Goal: Task Accomplishment & Management: Use online tool/utility

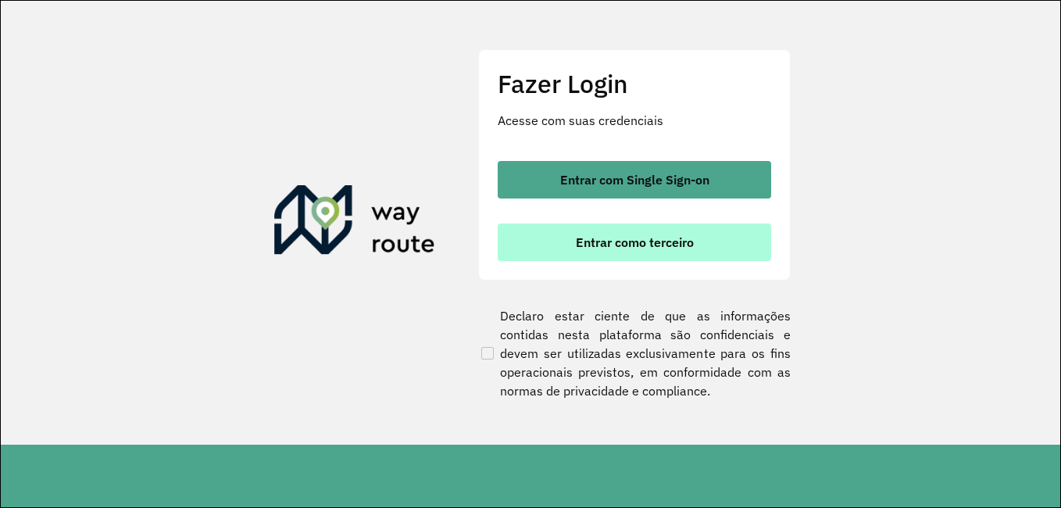
click at [675, 246] on span "Entrar como terceiro" at bounding box center [635, 242] width 118 height 12
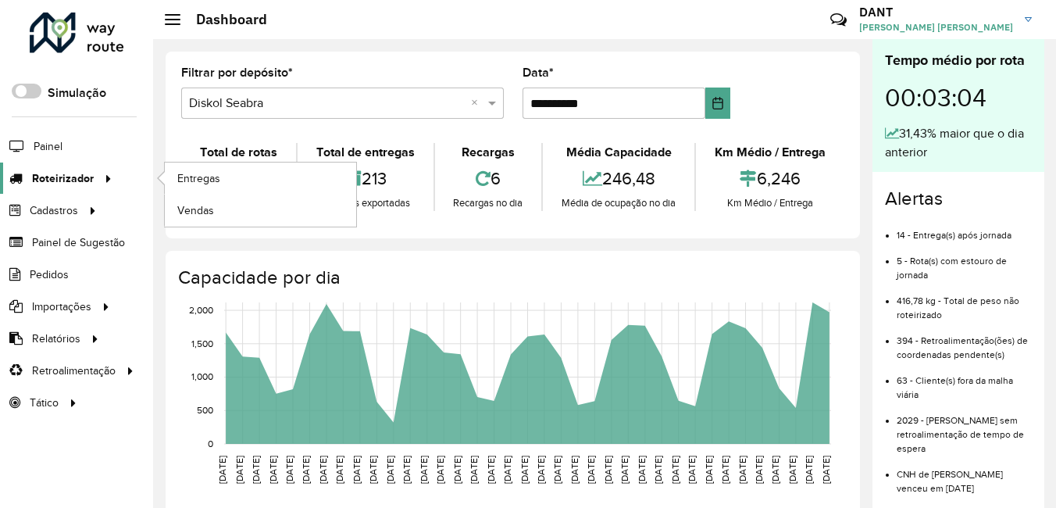
click at [75, 176] on span "Roteirizador" at bounding box center [63, 178] width 62 height 16
click at [254, 176] on link "Entregas" at bounding box center [260, 177] width 191 height 31
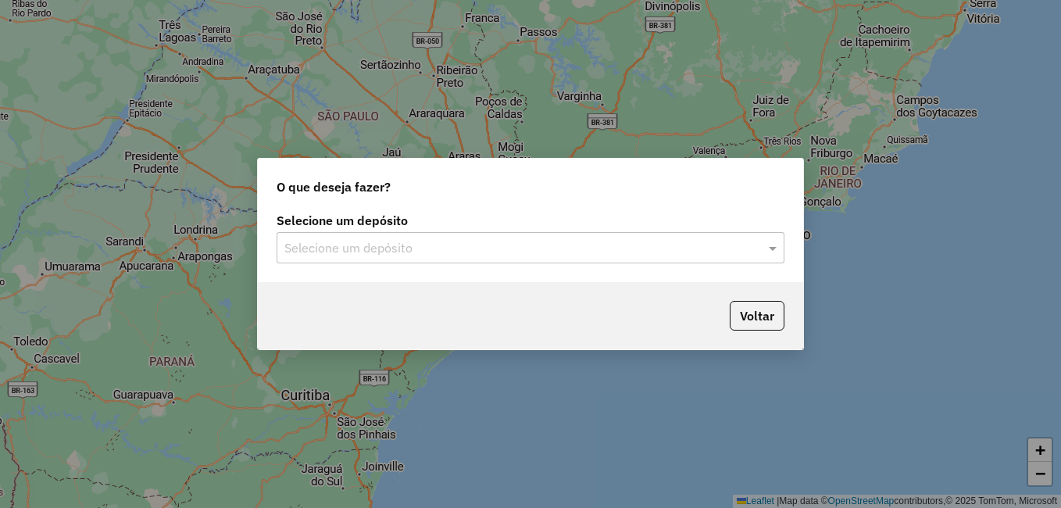
click at [417, 252] on input "text" at bounding box center [514, 248] width 461 height 19
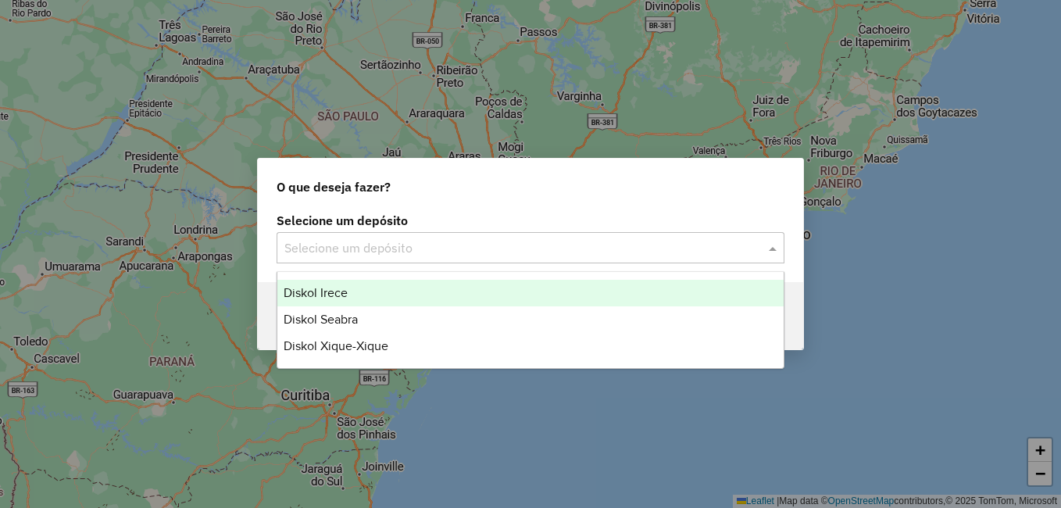
click at [380, 291] on div "Diskol Irece" at bounding box center [530, 293] width 506 height 27
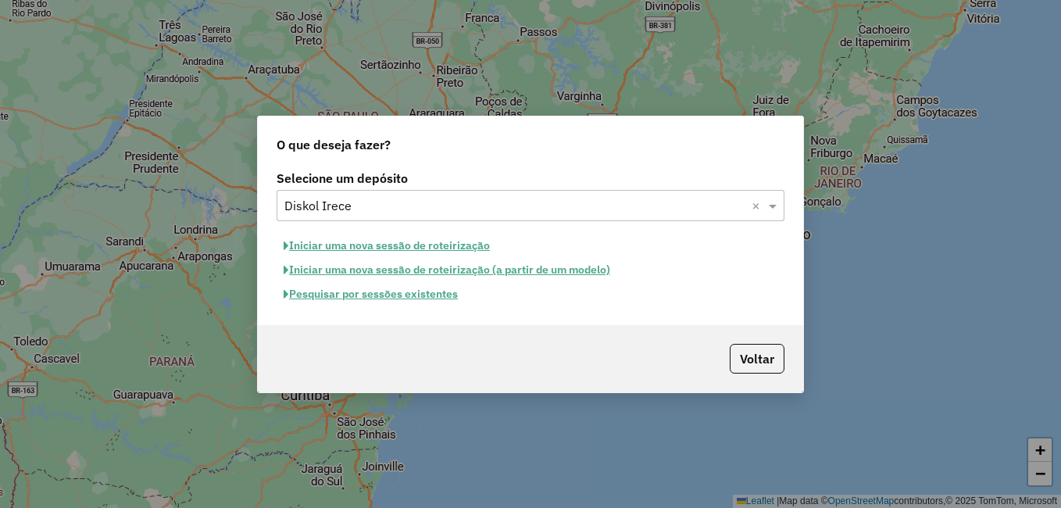
click at [366, 293] on button "Pesquisar por sessões existentes" at bounding box center [371, 294] width 188 height 24
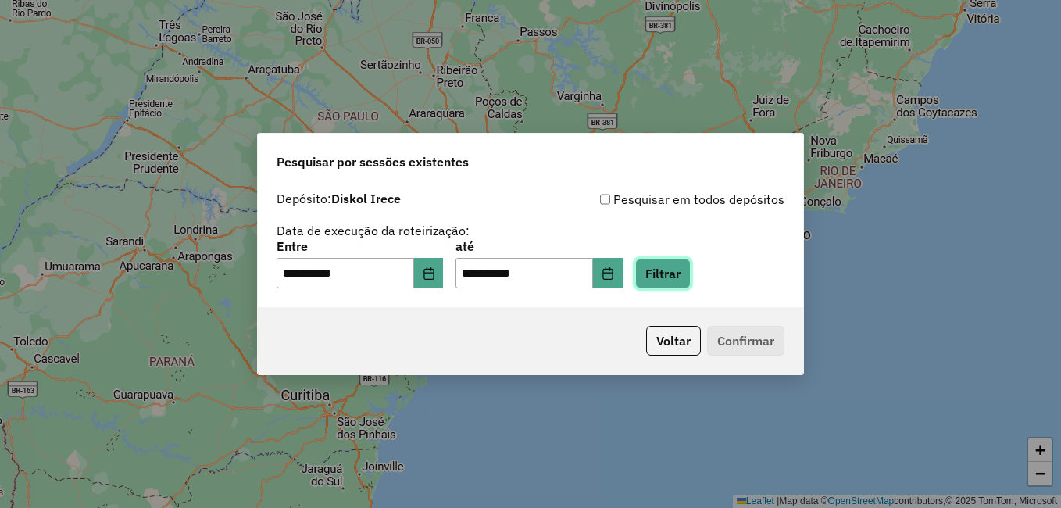
click at [691, 277] on button "Filtrar" at bounding box center [662, 274] width 55 height 30
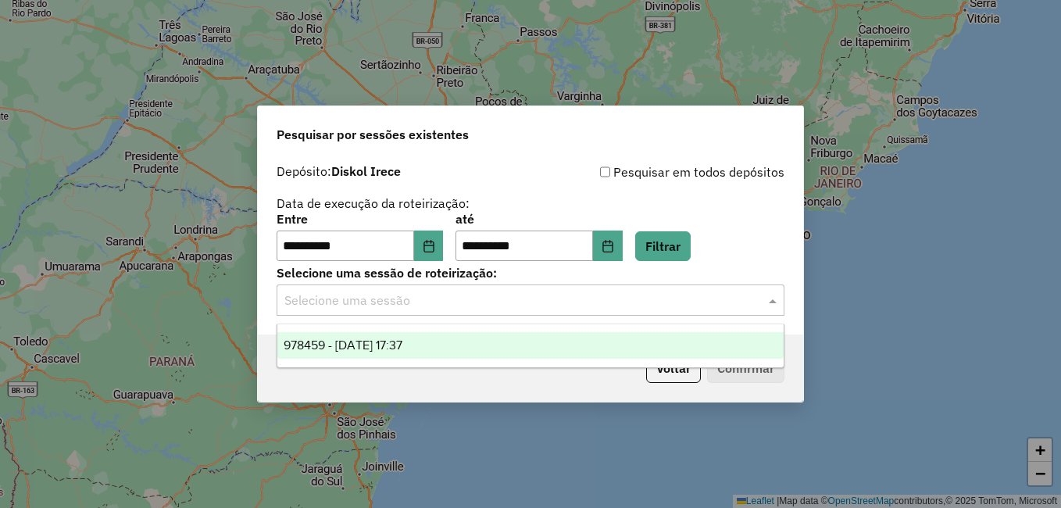
click at [476, 299] on input "text" at bounding box center [514, 300] width 461 height 19
click at [400, 350] on span "978459 - 13/08/2025 17:37" at bounding box center [343, 344] width 119 height 13
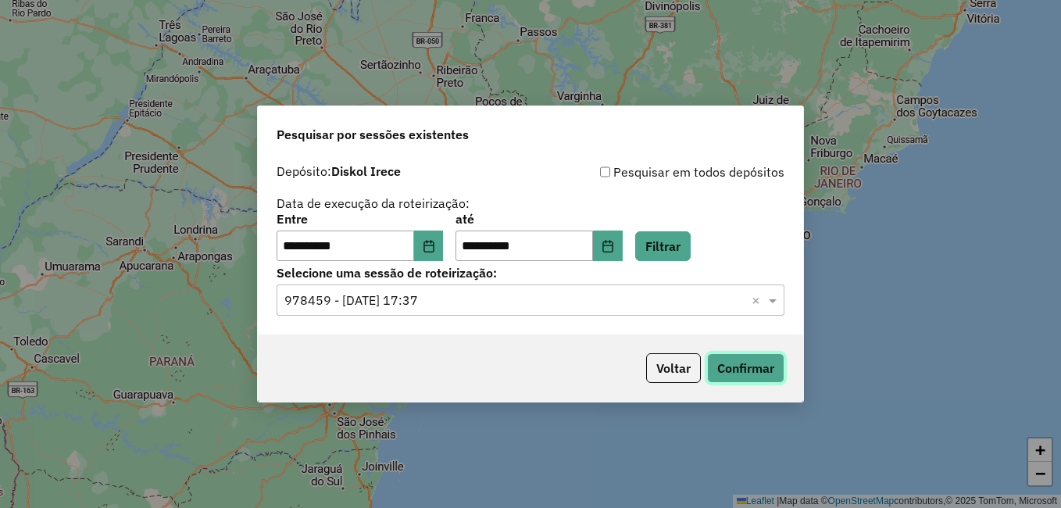
click at [752, 363] on button "Confirmar" at bounding box center [745, 368] width 77 height 30
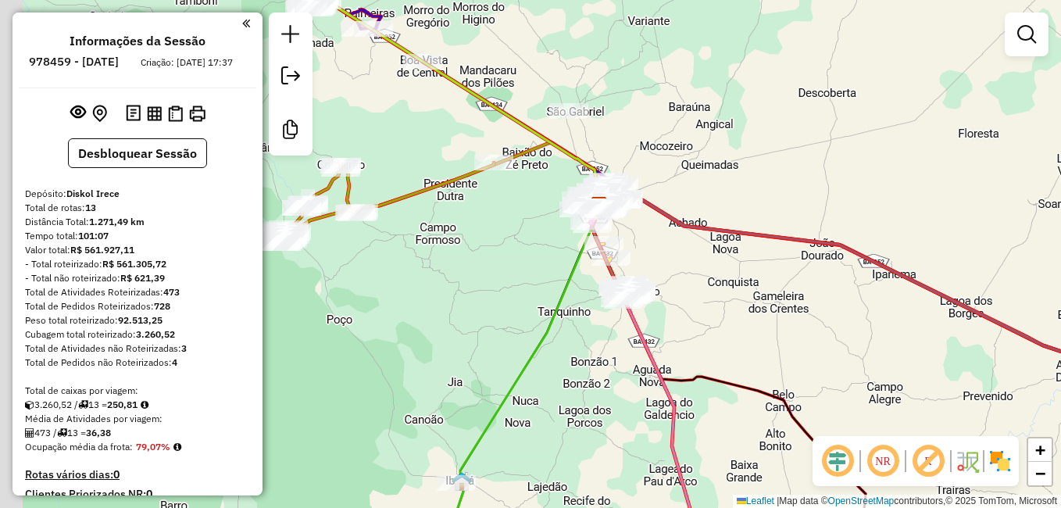
drag, startPoint x: 434, startPoint y: 259, endPoint x: 559, endPoint y: 271, distance: 125.5
click at [559, 271] on div "Janela de atendimento Grade de atendimento Capacidade Transportadoras Veículos …" at bounding box center [530, 254] width 1061 height 508
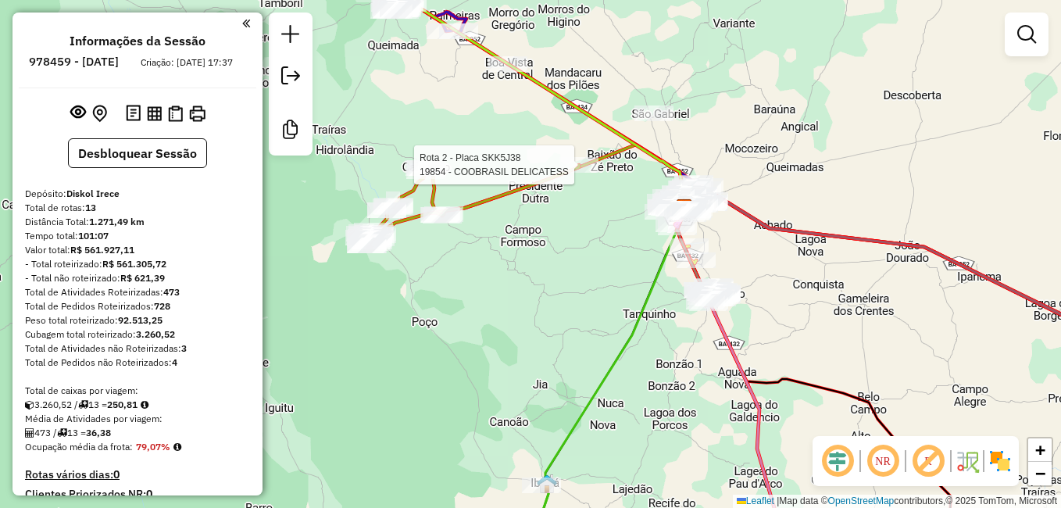
select select "**********"
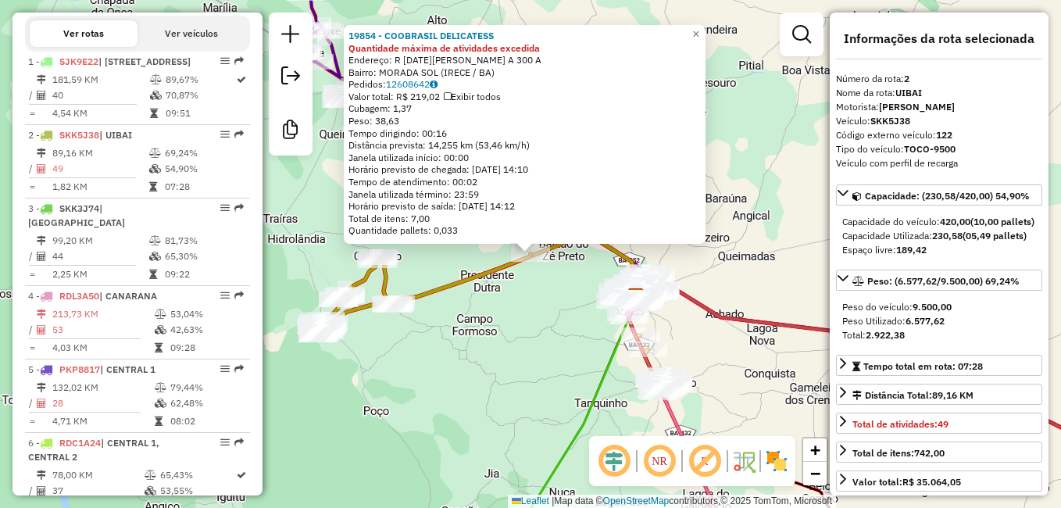
scroll to position [703, 0]
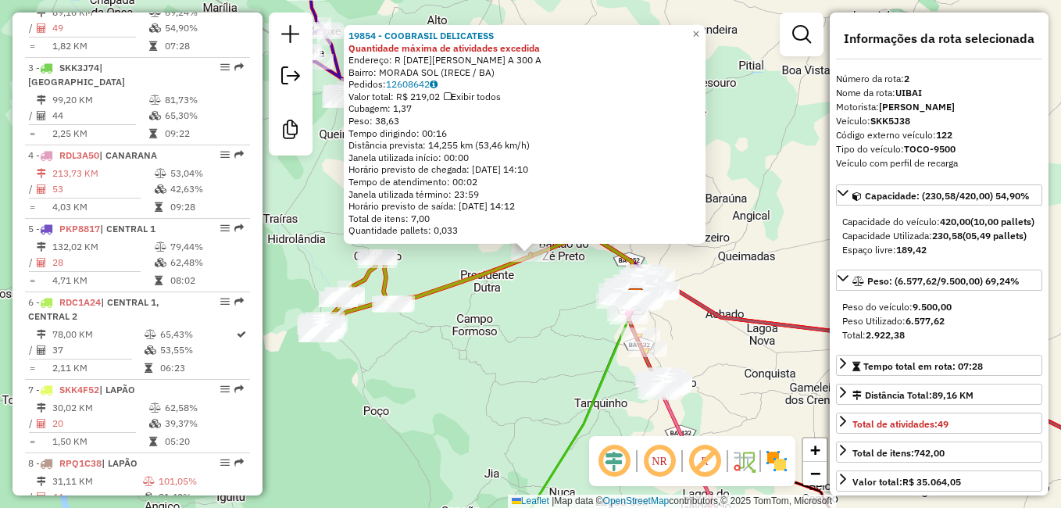
click at [526, 285] on div "19854 - COOBRASIL DELICATESS Quantidade máxima de atividades excedida Endereço:…" at bounding box center [530, 254] width 1061 height 508
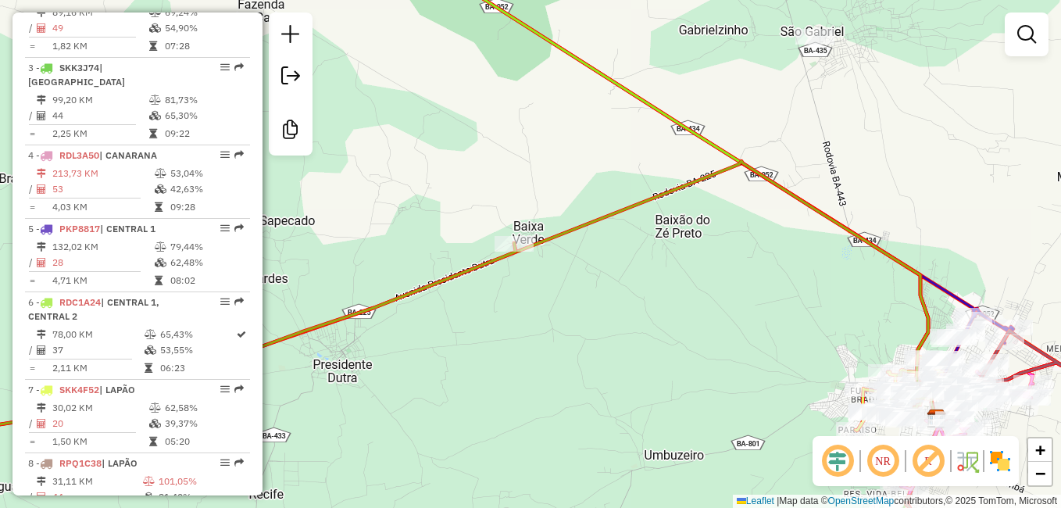
drag, startPoint x: 610, startPoint y: 374, endPoint x: 380, endPoint y: 212, distance: 280.9
click at [378, 211] on div "Janela de atendimento Grade de atendimento Capacidade Transportadoras Veículos …" at bounding box center [530, 254] width 1061 height 508
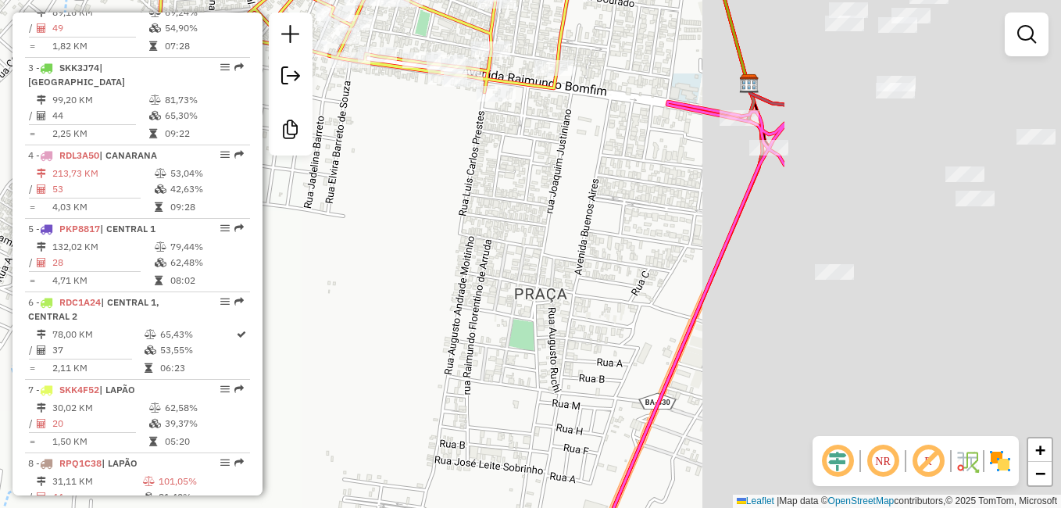
drag, startPoint x: 870, startPoint y: 264, endPoint x: 466, endPoint y: 220, distance: 406.2
click at [466, 220] on div "Janela de atendimento Grade de atendimento Capacidade Transportadoras Veículos …" at bounding box center [530, 254] width 1061 height 508
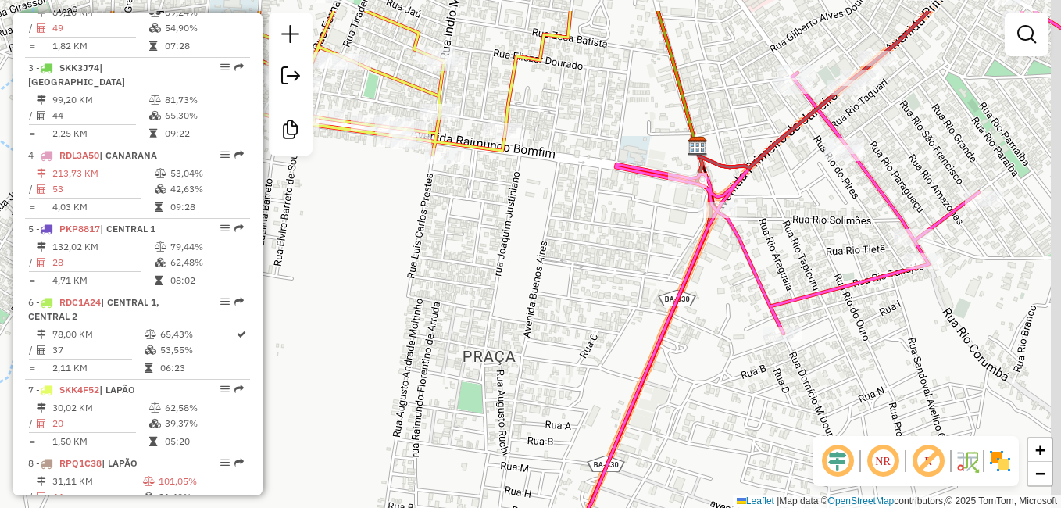
drag, startPoint x: 505, startPoint y: 259, endPoint x: 467, endPoint y: 392, distance: 138.2
click at [467, 391] on div "Janela de atendimento Grade de atendimento Capacidade Transportadoras Veículos …" at bounding box center [530, 254] width 1061 height 508
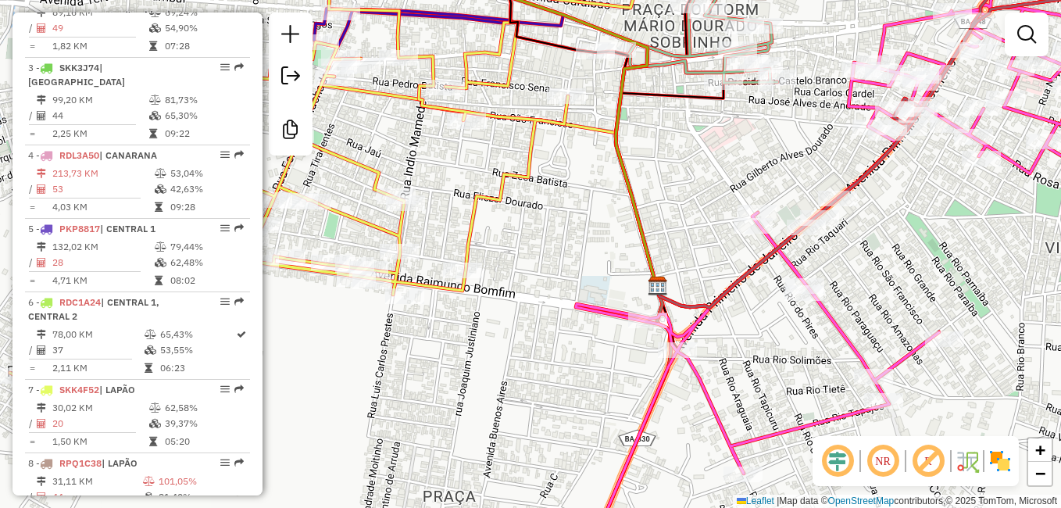
drag, startPoint x: 542, startPoint y: 312, endPoint x: 487, endPoint y: 397, distance: 101.0
click at [493, 395] on div "Janela de atendimento Grade de atendimento Capacidade Transportadoras Veículos …" at bounding box center [530, 254] width 1061 height 508
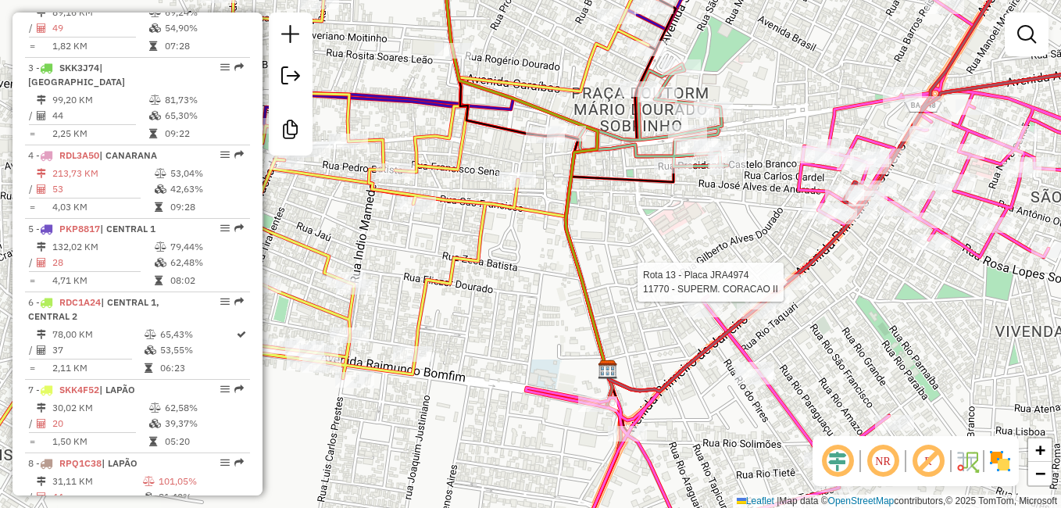
select select "**********"
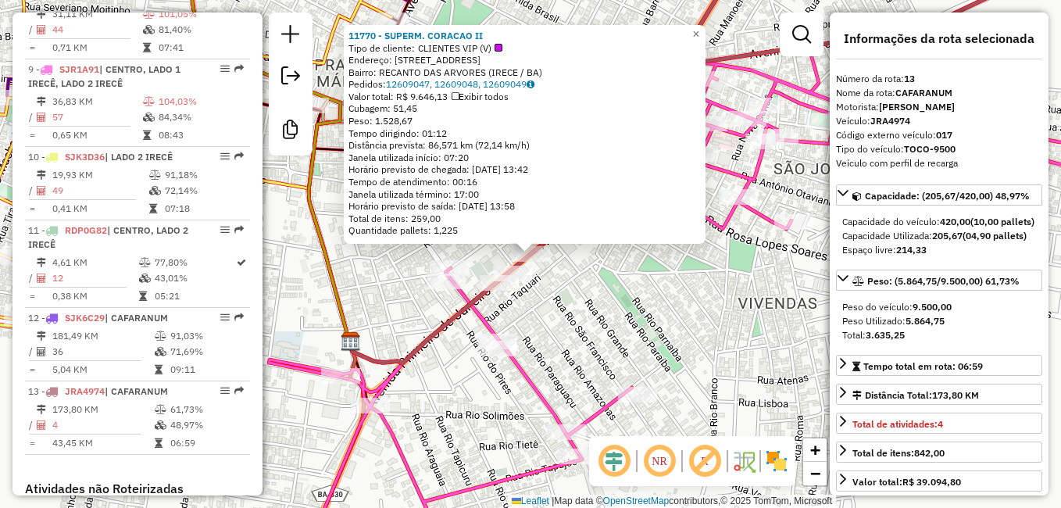
scroll to position [1416, 0]
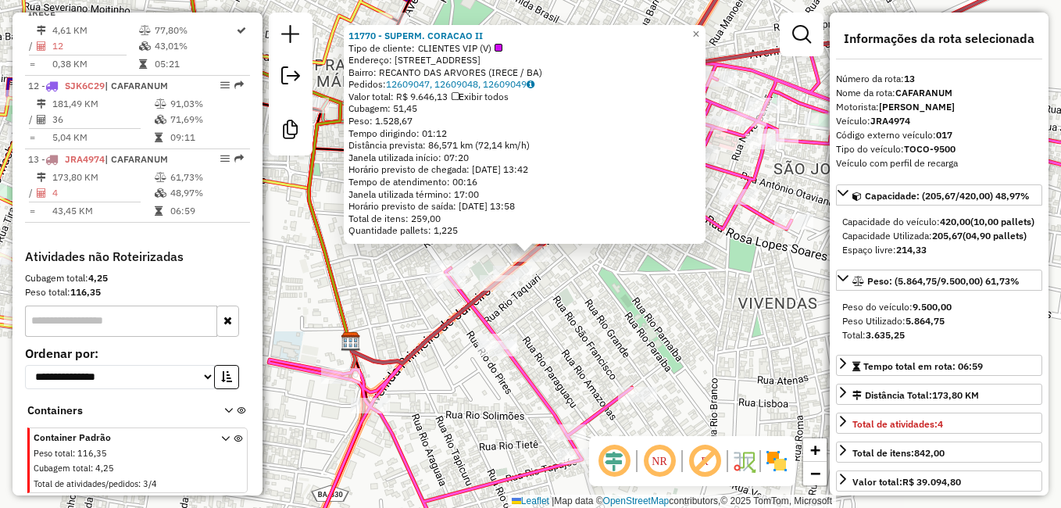
click at [644, 330] on div "11770 - SUPERM. CORACAO II Tipo de cliente: CLIENTES VIP (V) Endereço: Rua Rio …" at bounding box center [530, 254] width 1061 height 508
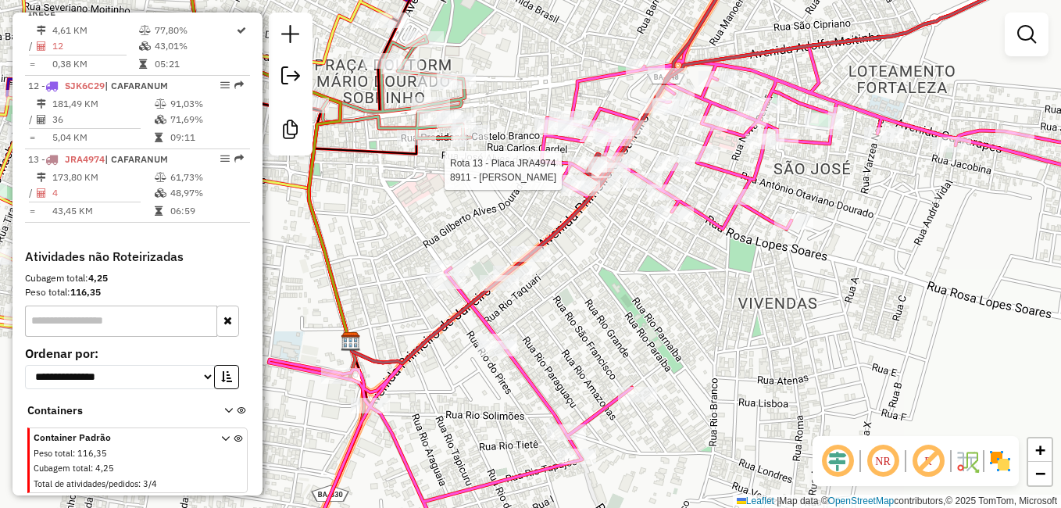
select select "**********"
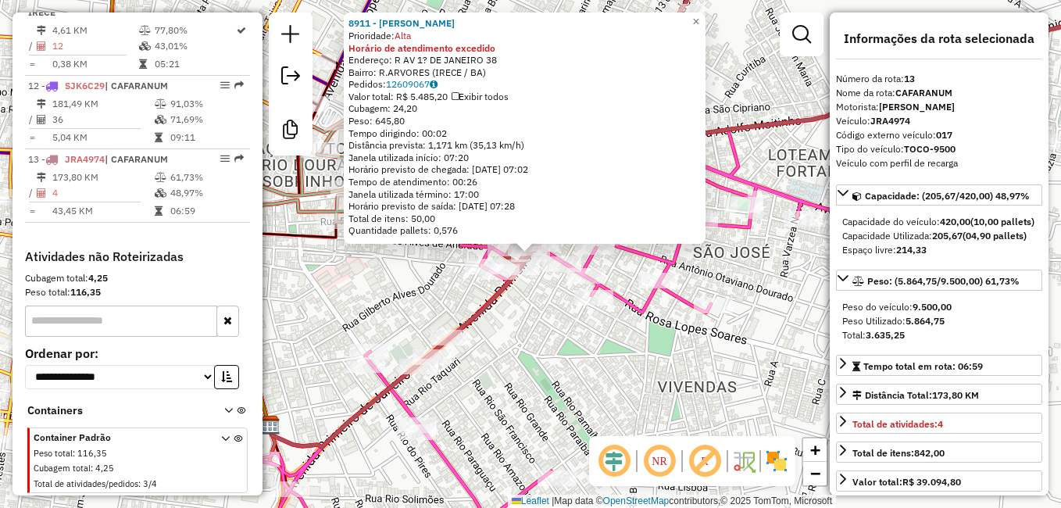
click at [560, 319] on div "Rota 9 - Placa SJR1A91 13618 - DISTRIBUIDORA PREMIU 8911 - ROGERIO SENA DOURADO…" at bounding box center [530, 254] width 1061 height 508
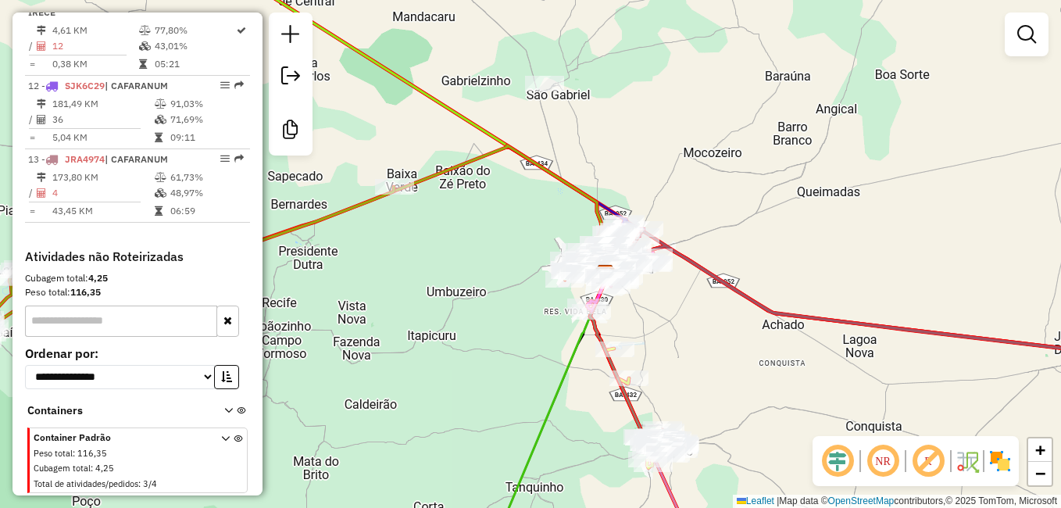
drag, startPoint x: 473, startPoint y: 301, endPoint x: 620, endPoint y: 323, distance: 148.5
click at [616, 325] on div "Janela de atendimento Grade de atendimento Capacidade Transportadoras Veículos …" at bounding box center [530, 254] width 1061 height 508
